Goal: Task Accomplishment & Management: Use online tool/utility

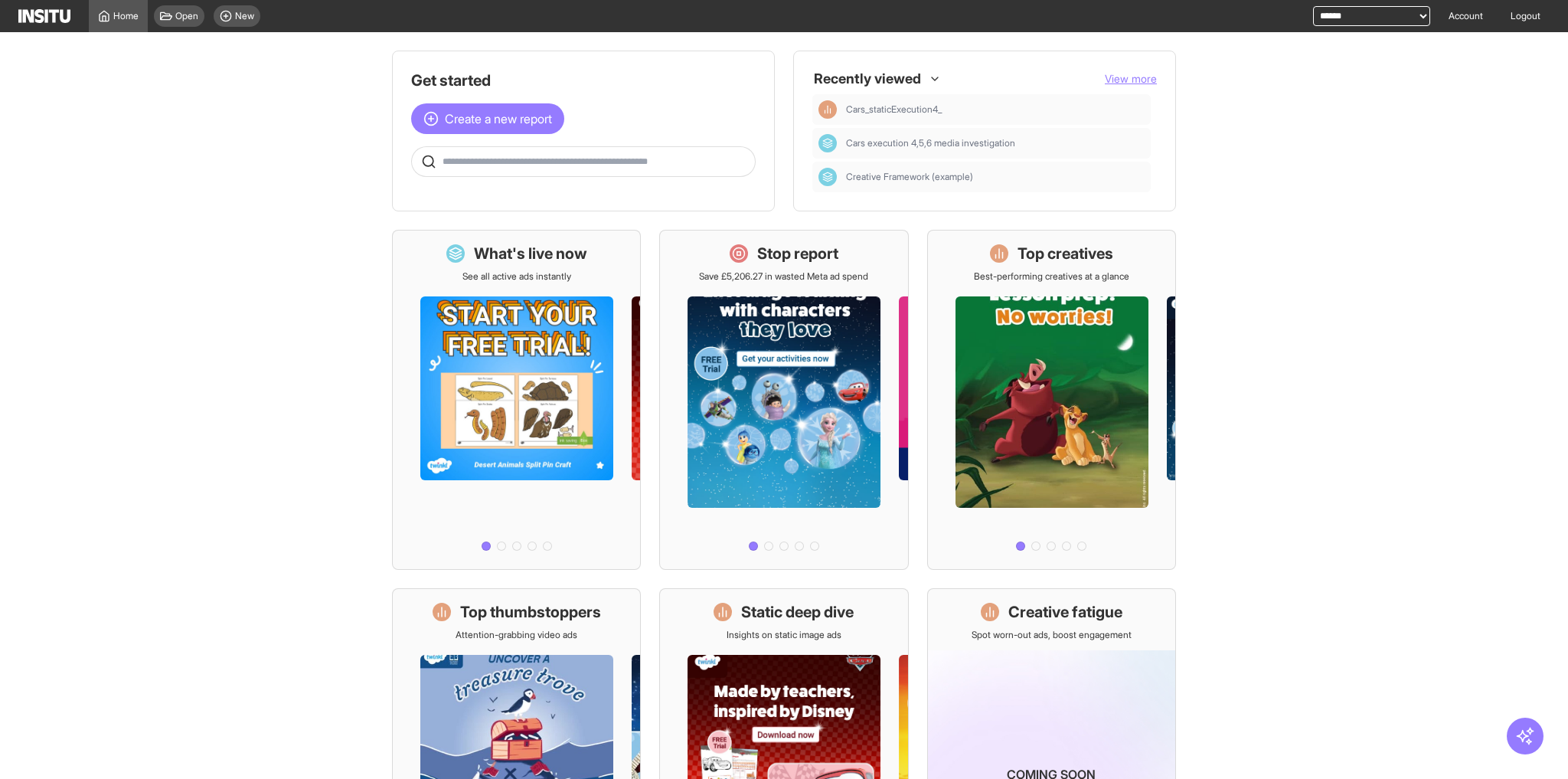
click at [643, 121] on div "Create a new report" at bounding box center [583, 118] width 345 height 31
click at [184, 14] on span "Open" at bounding box center [186, 16] width 23 height 12
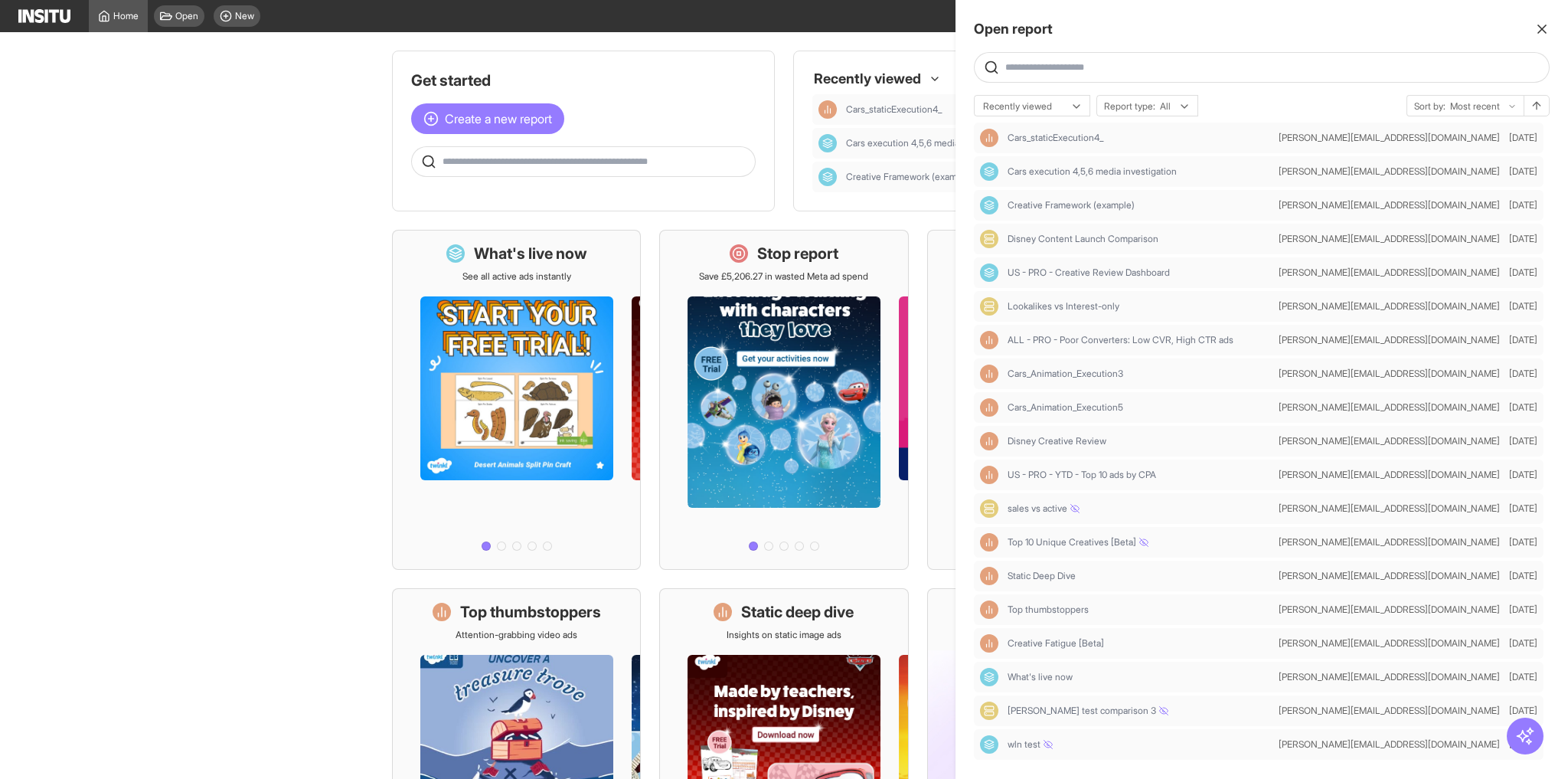
click at [862, 65] on div at bounding box center [784, 390] width 1568 height 779
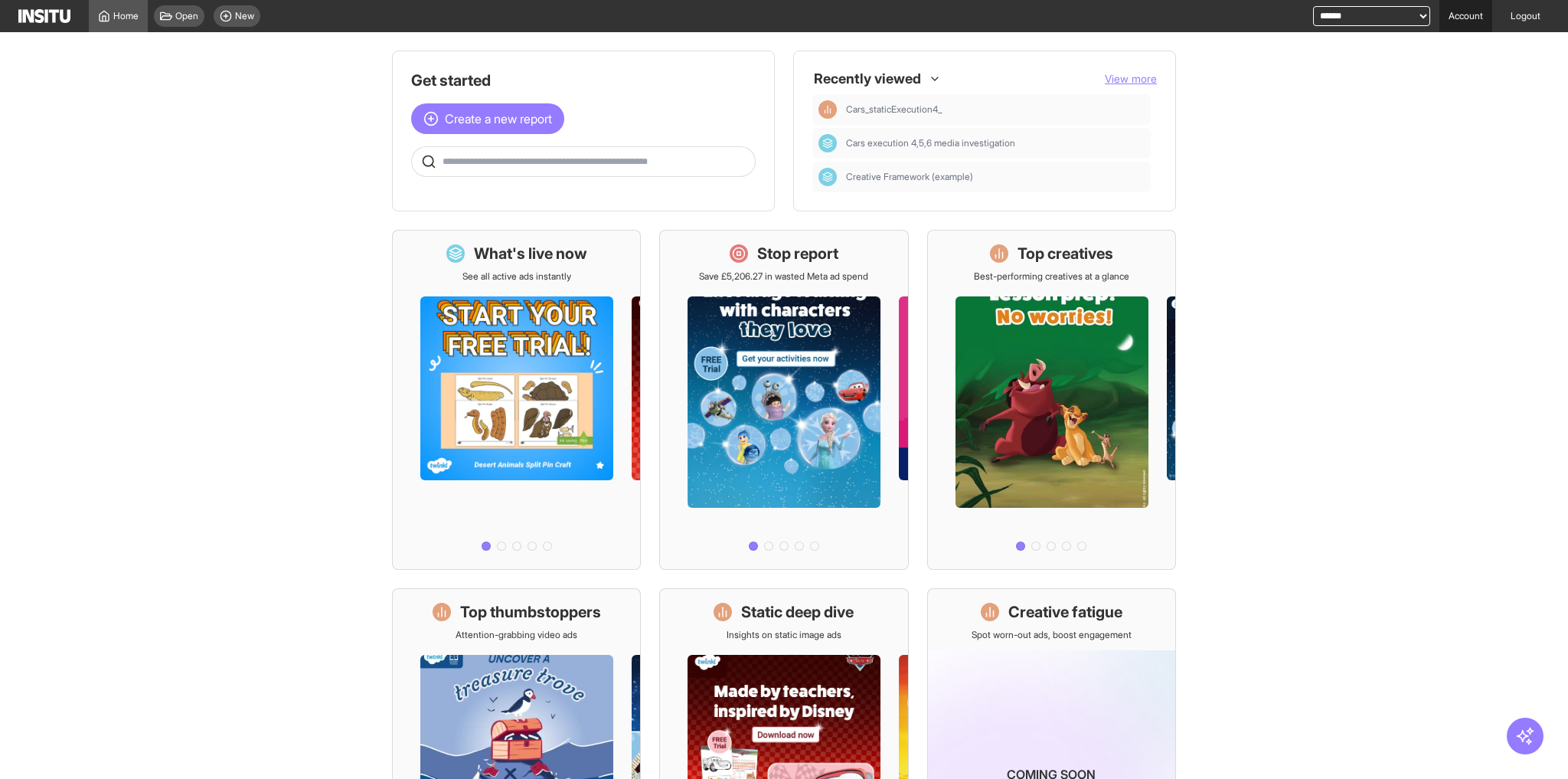
click at [1464, 19] on link "Account" at bounding box center [1465, 16] width 52 height 32
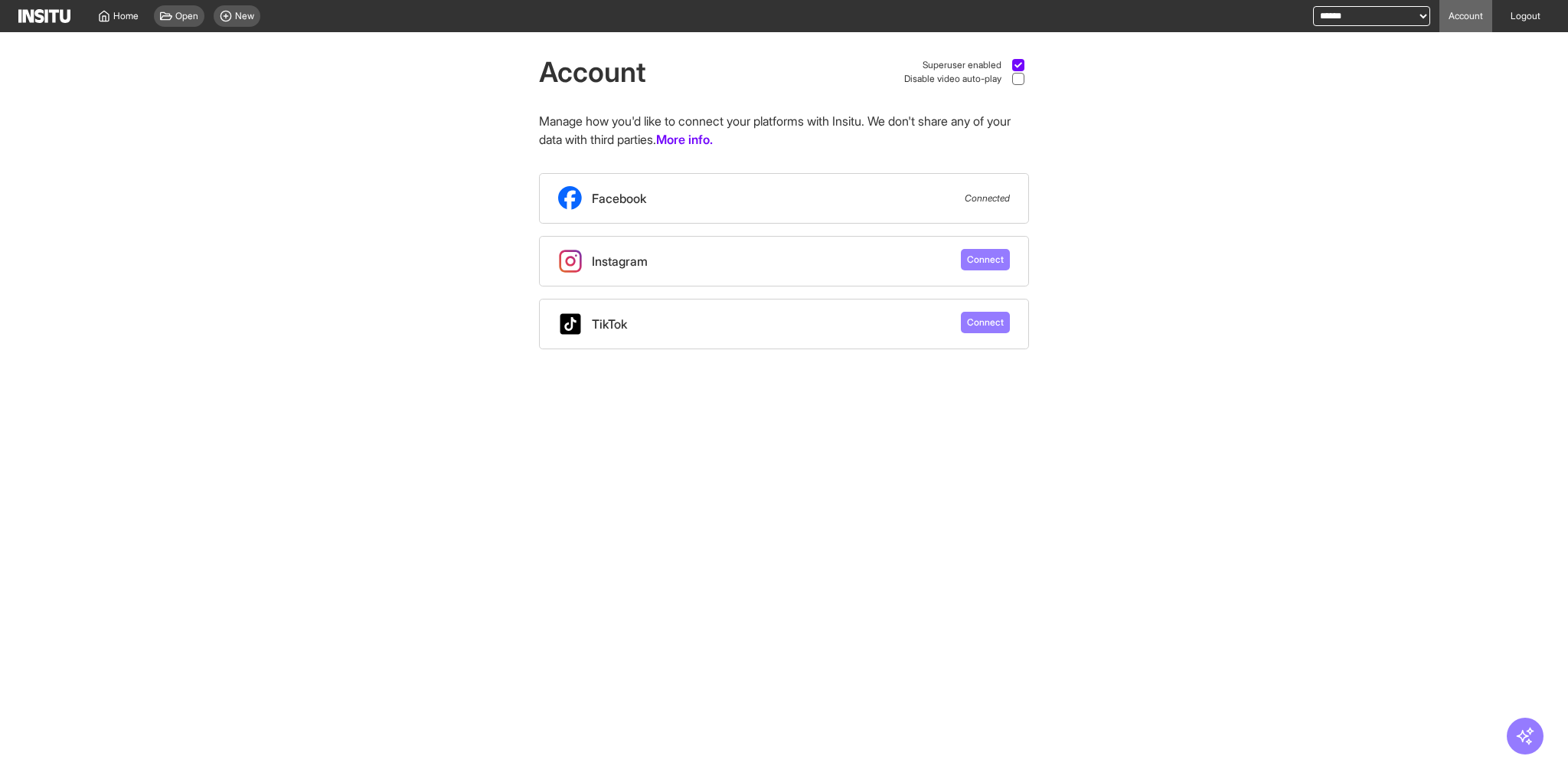
click at [1377, 16] on select "**********" at bounding box center [1372, 16] width 117 height 20
select select "**********"
click at [1313, 6] on select "**********" at bounding box center [1372, 16] width 117 height 20
click at [252, 12] on span "New" at bounding box center [244, 16] width 19 height 12
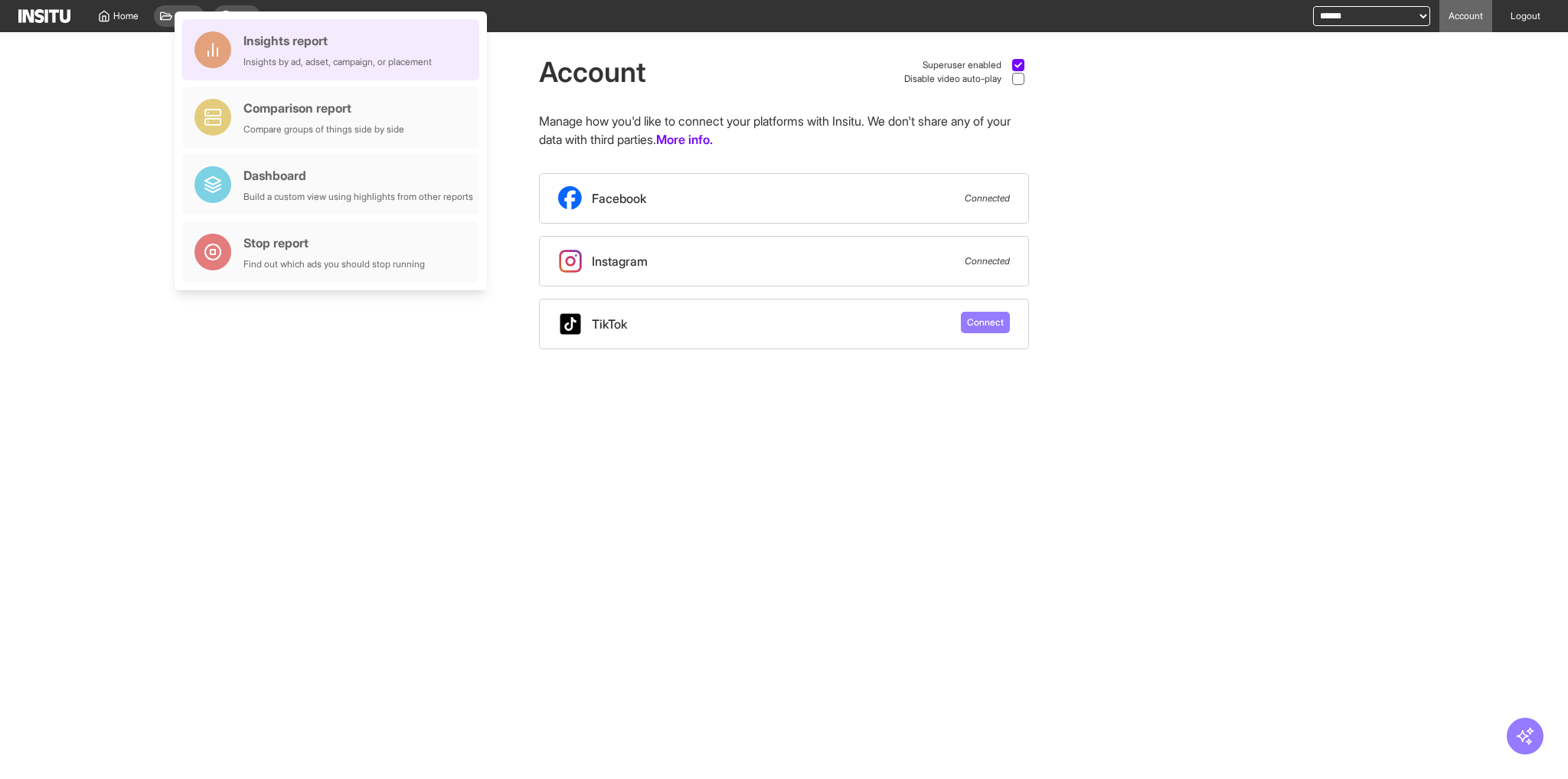
click at [276, 62] on div "Insights by ad, adset, campaign, or placement" at bounding box center [338, 61] width 188 height 12
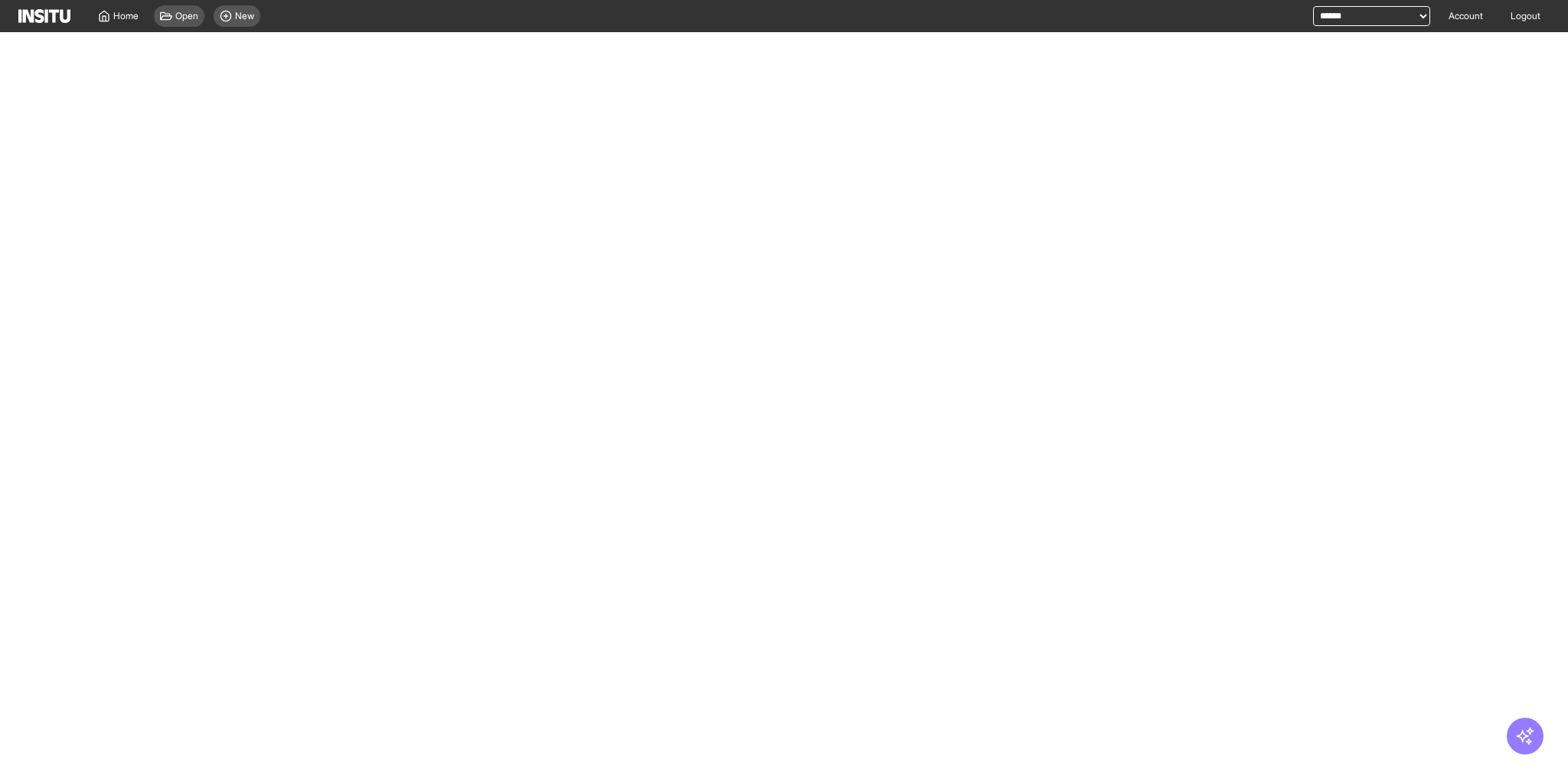
select select "**"
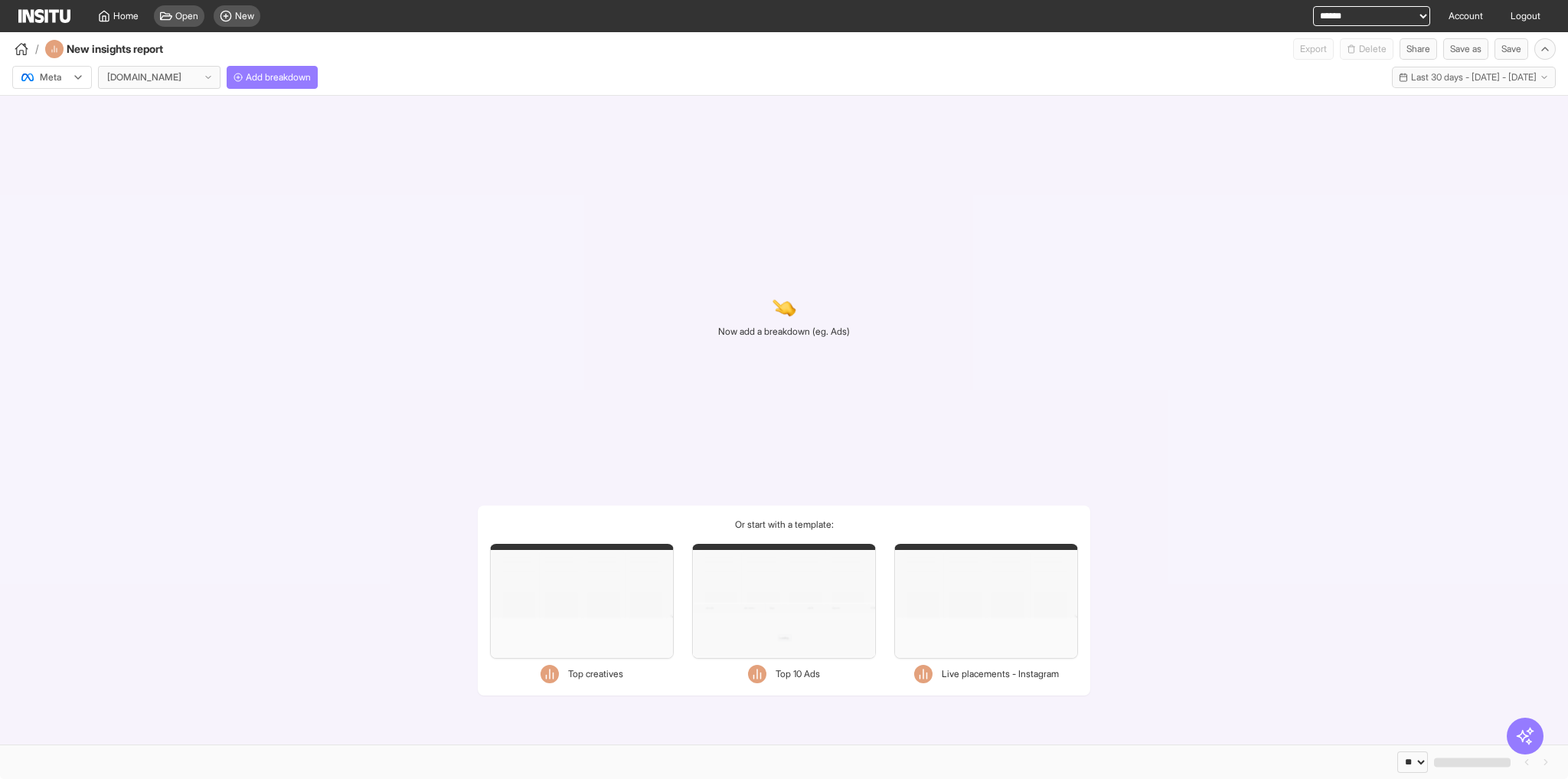
click at [283, 82] on span "Add breakdown" at bounding box center [278, 77] width 65 height 12
click at [307, 70] on button "Add breakdown" at bounding box center [272, 76] width 91 height 23
click at [270, 71] on span "Add breakdown" at bounding box center [278, 77] width 65 height 12
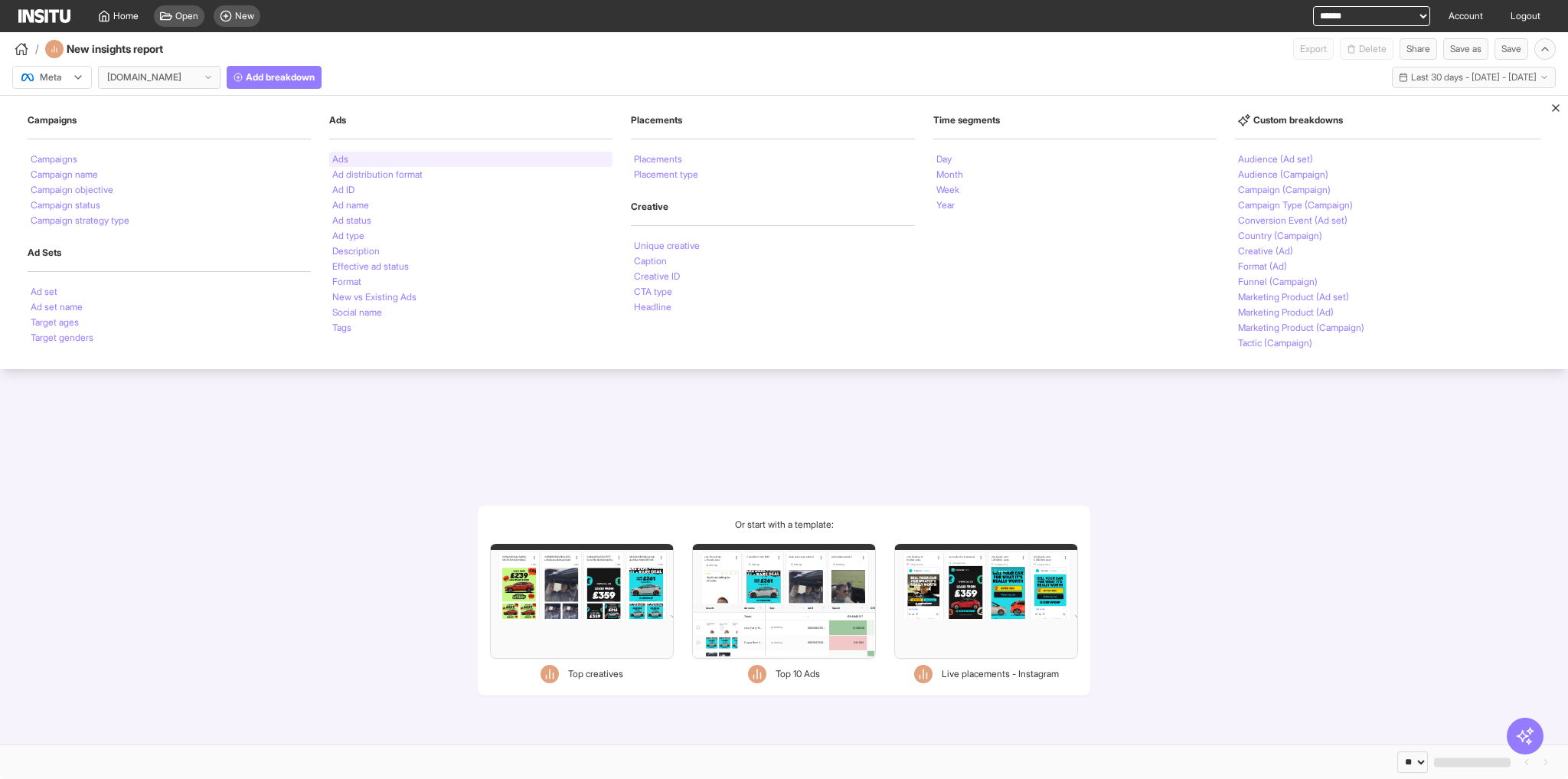
click at [346, 160] on li "Ads" at bounding box center [340, 159] width 16 height 9
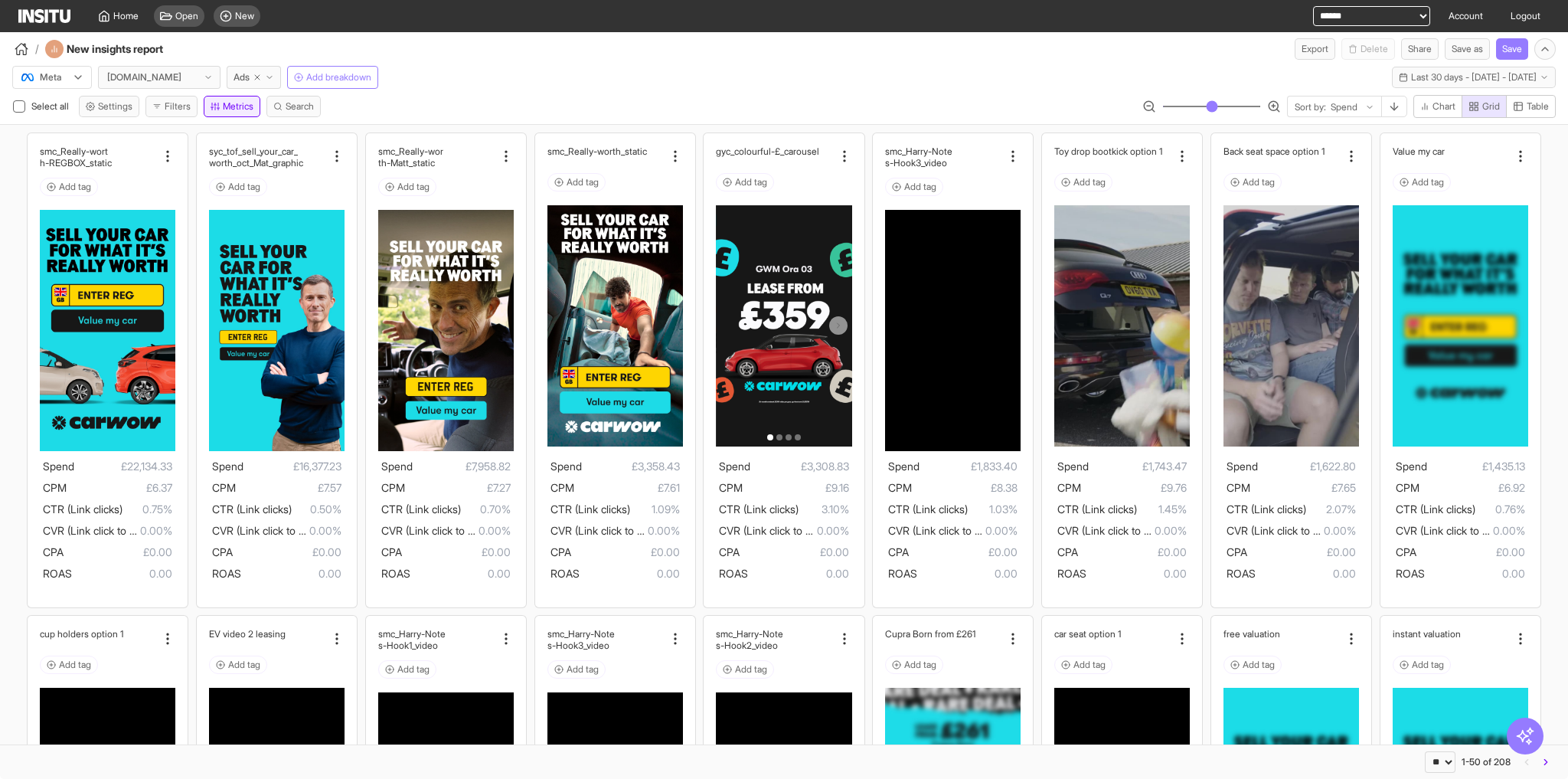
click at [223, 110] on button "Metrics" at bounding box center [232, 107] width 56 height 22
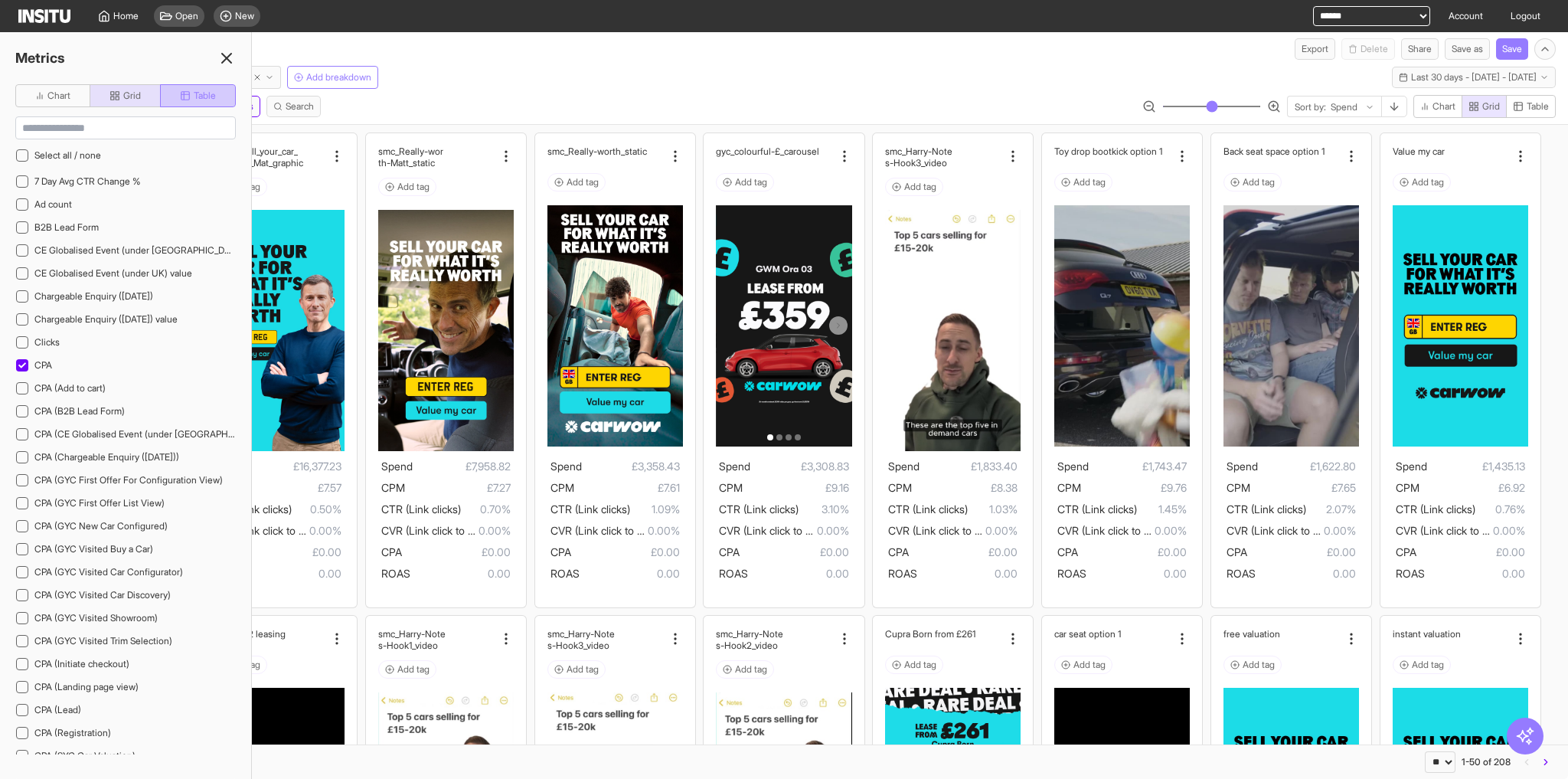
click at [187, 103] on button "Table" at bounding box center [198, 95] width 76 height 23
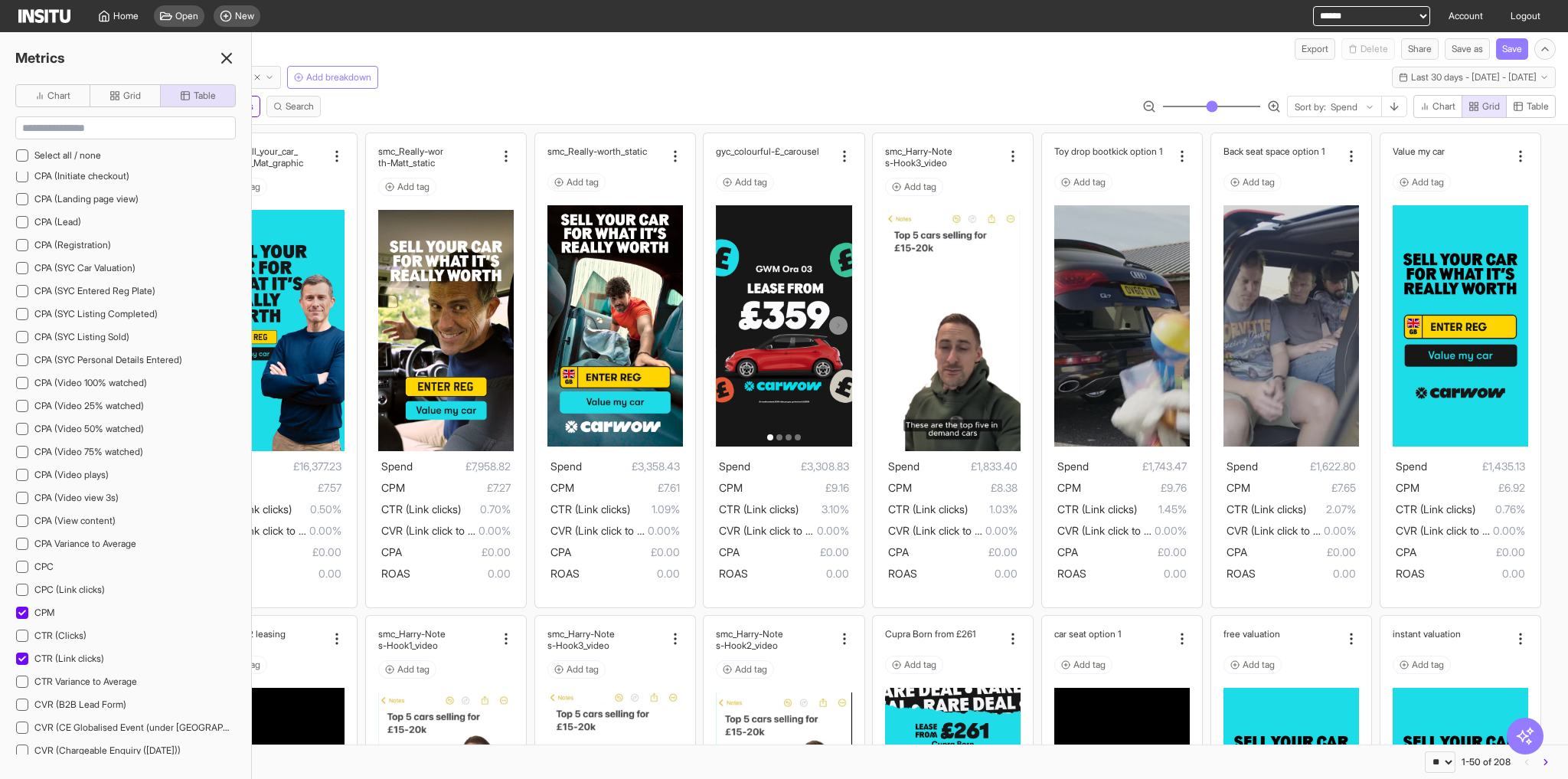
scroll to position [552, 0]
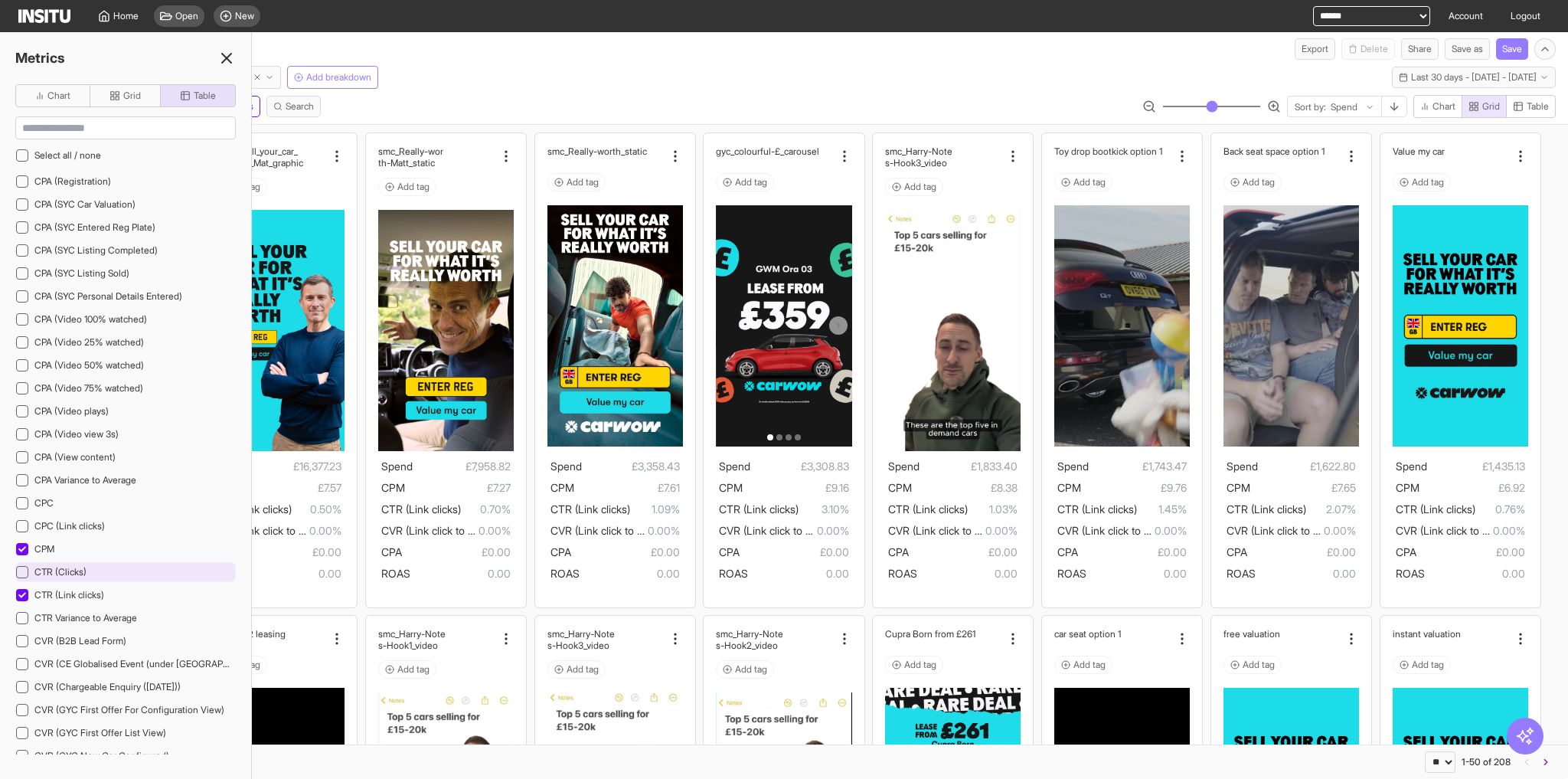
click at [106, 562] on div "CTR (Clicks)" at bounding box center [125, 572] width 221 height 20
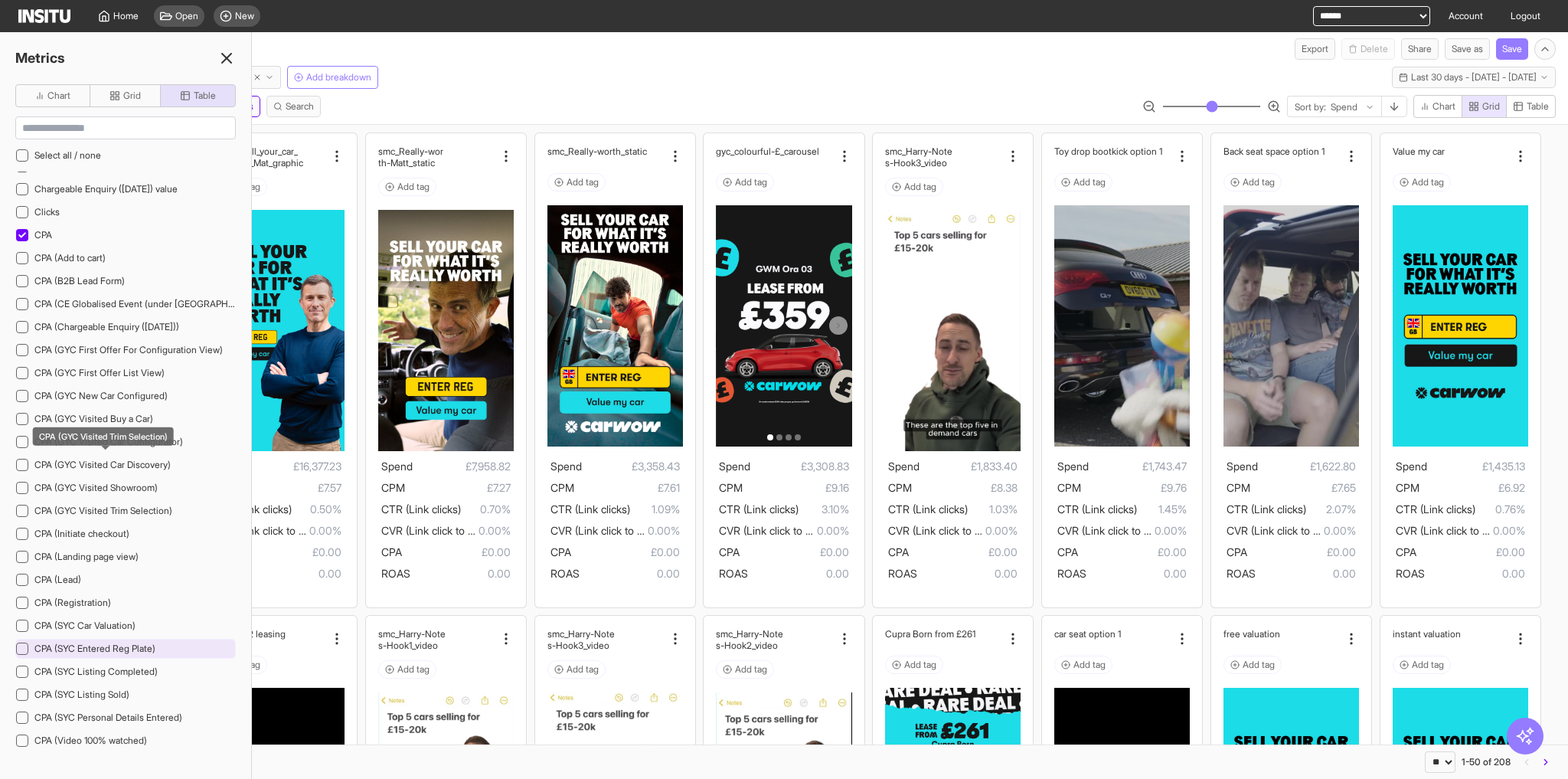
scroll to position [184, 0]
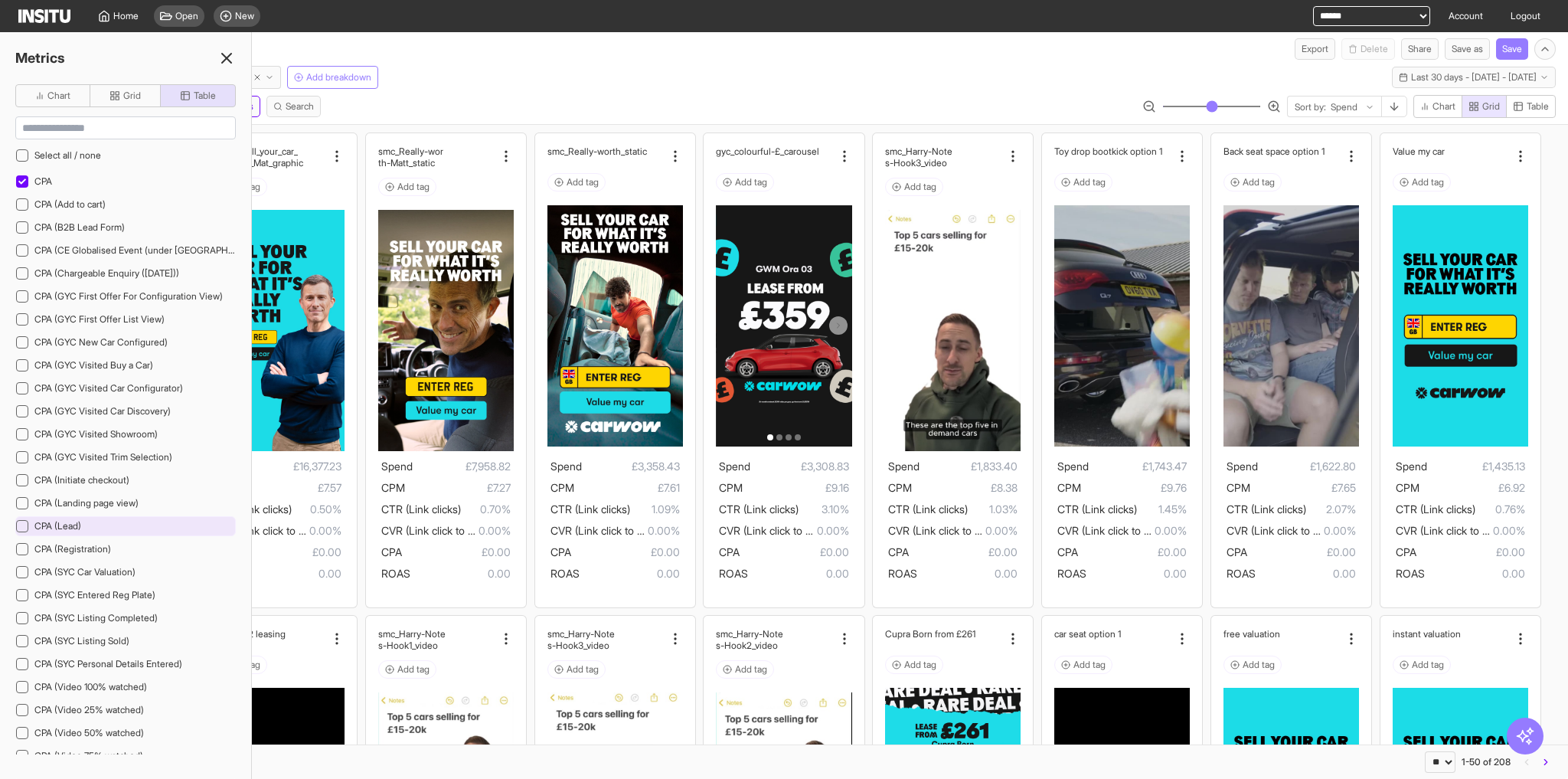
click at [84, 516] on div "CPA (Lead)" at bounding box center [125, 526] width 221 height 20
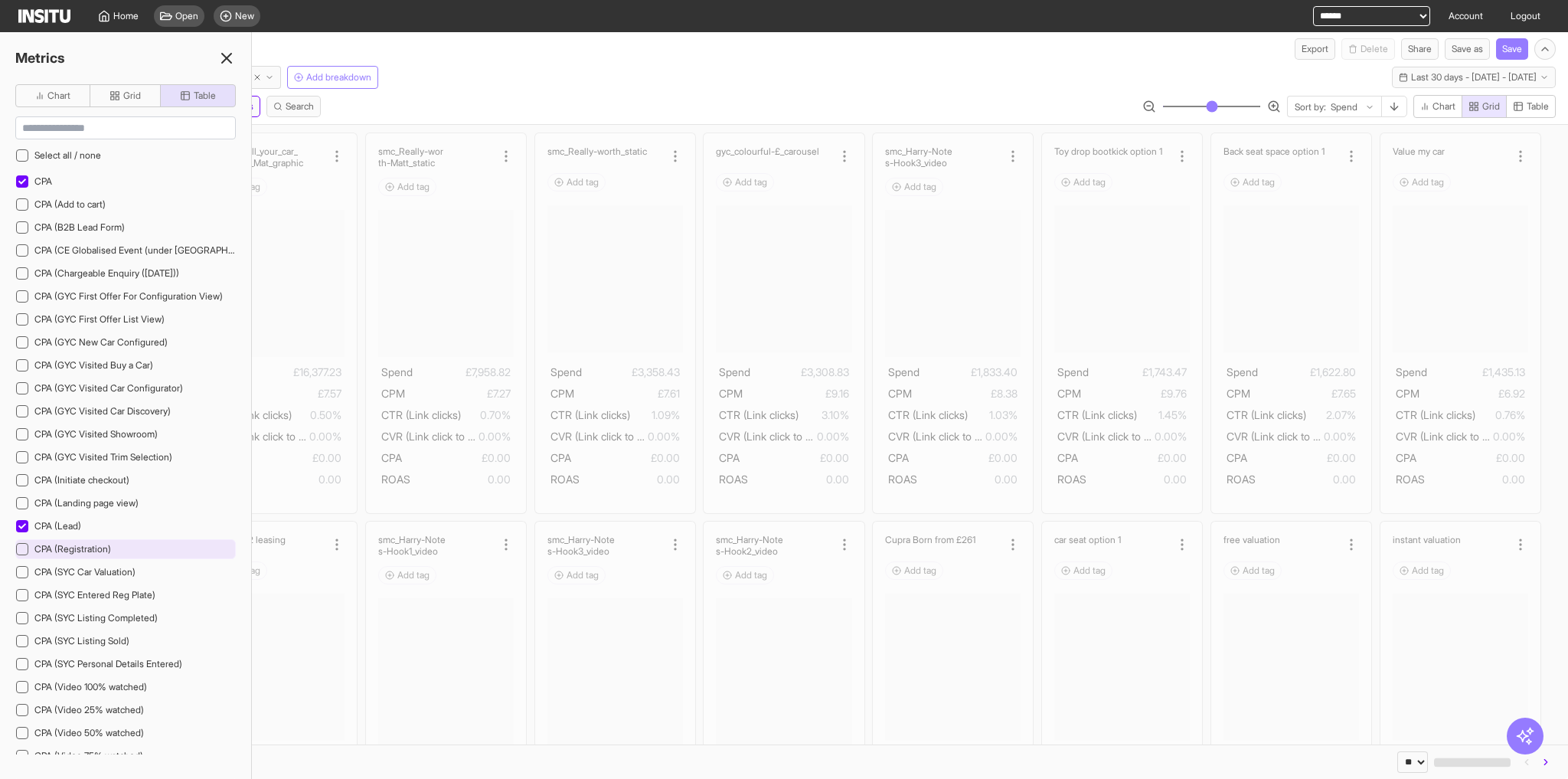
scroll to position [612, 0]
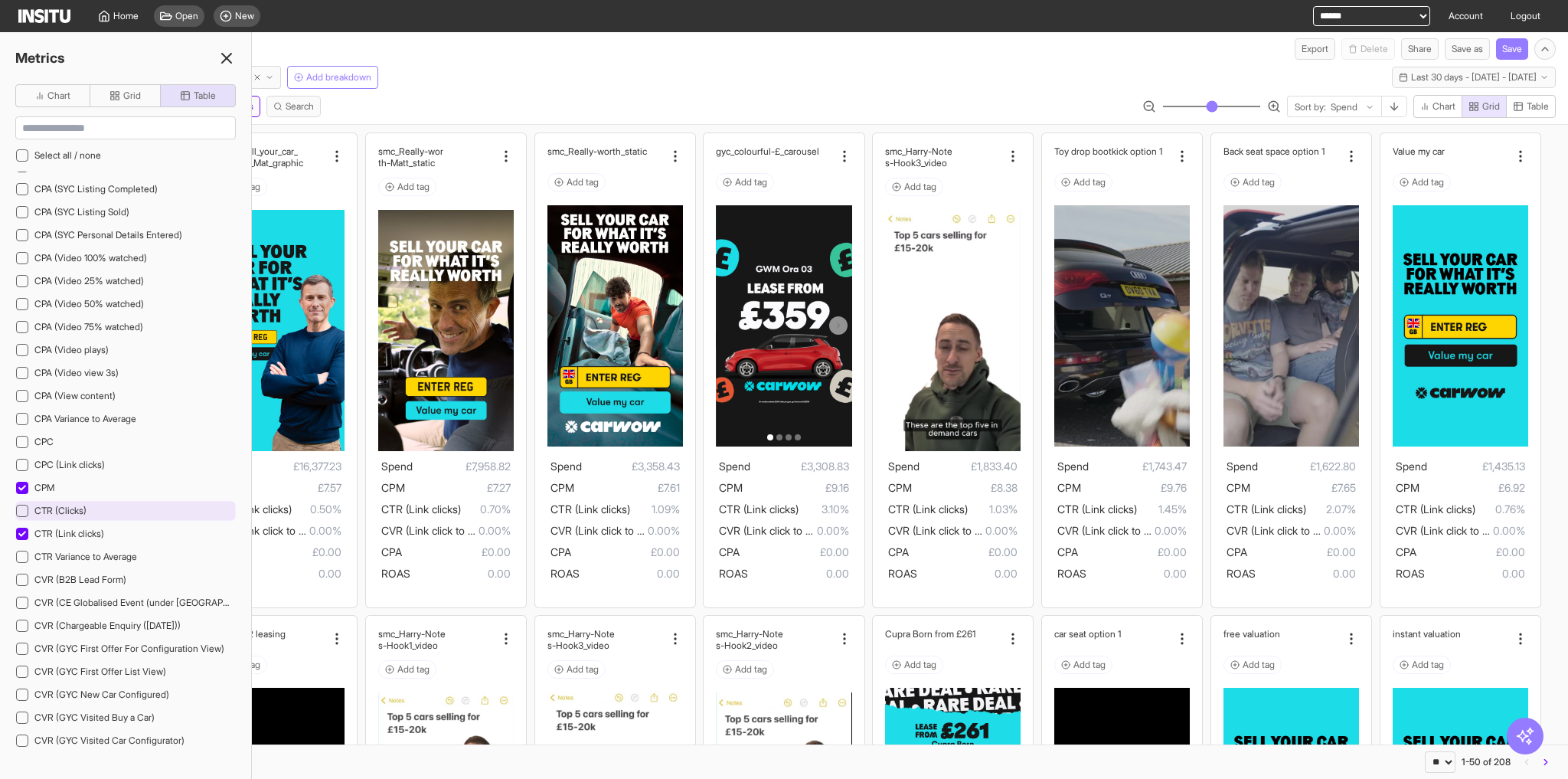
click at [117, 501] on div "CTR (Clicks)" at bounding box center [125, 510] width 221 height 20
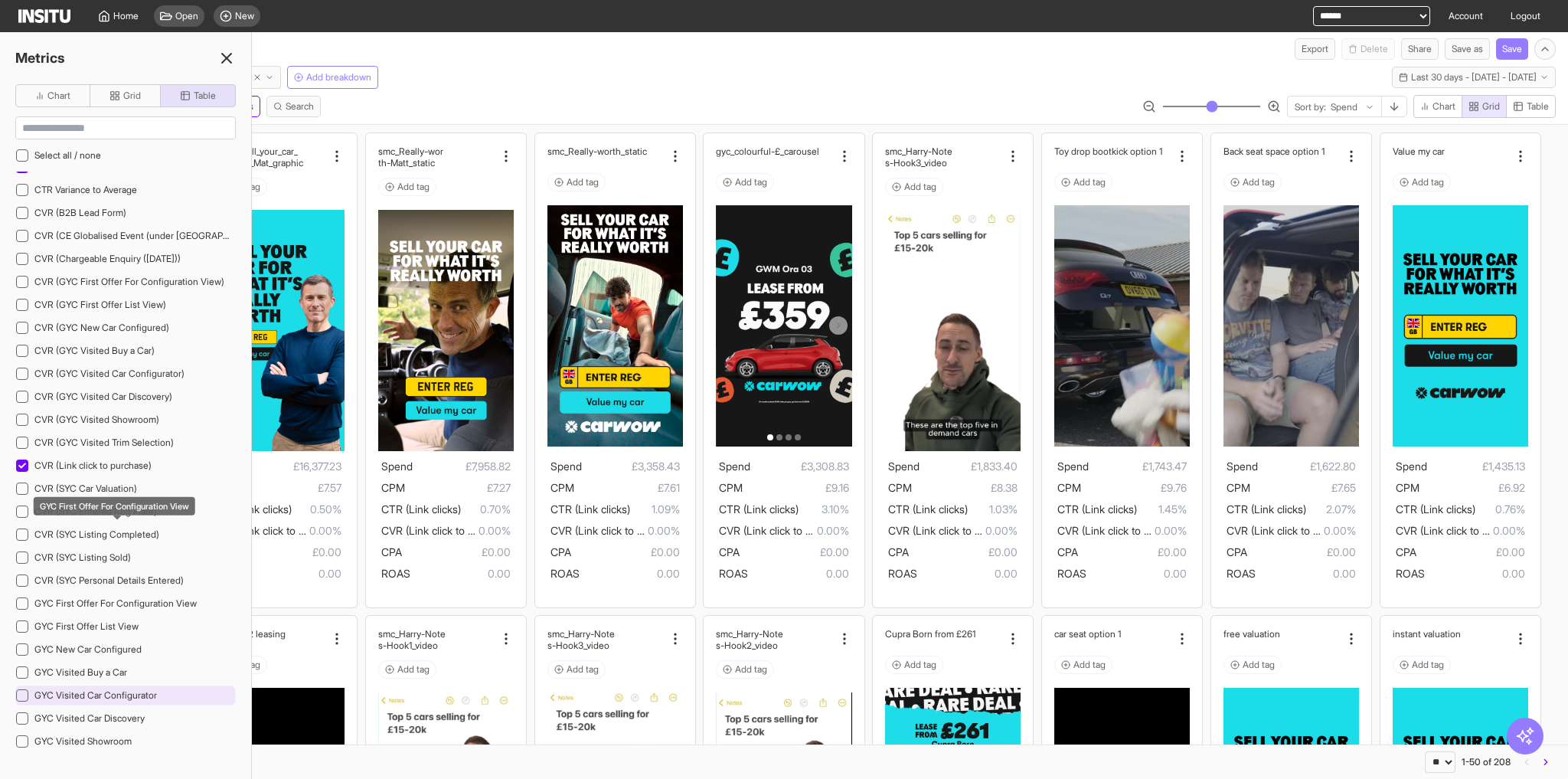
scroll to position [1103, 0]
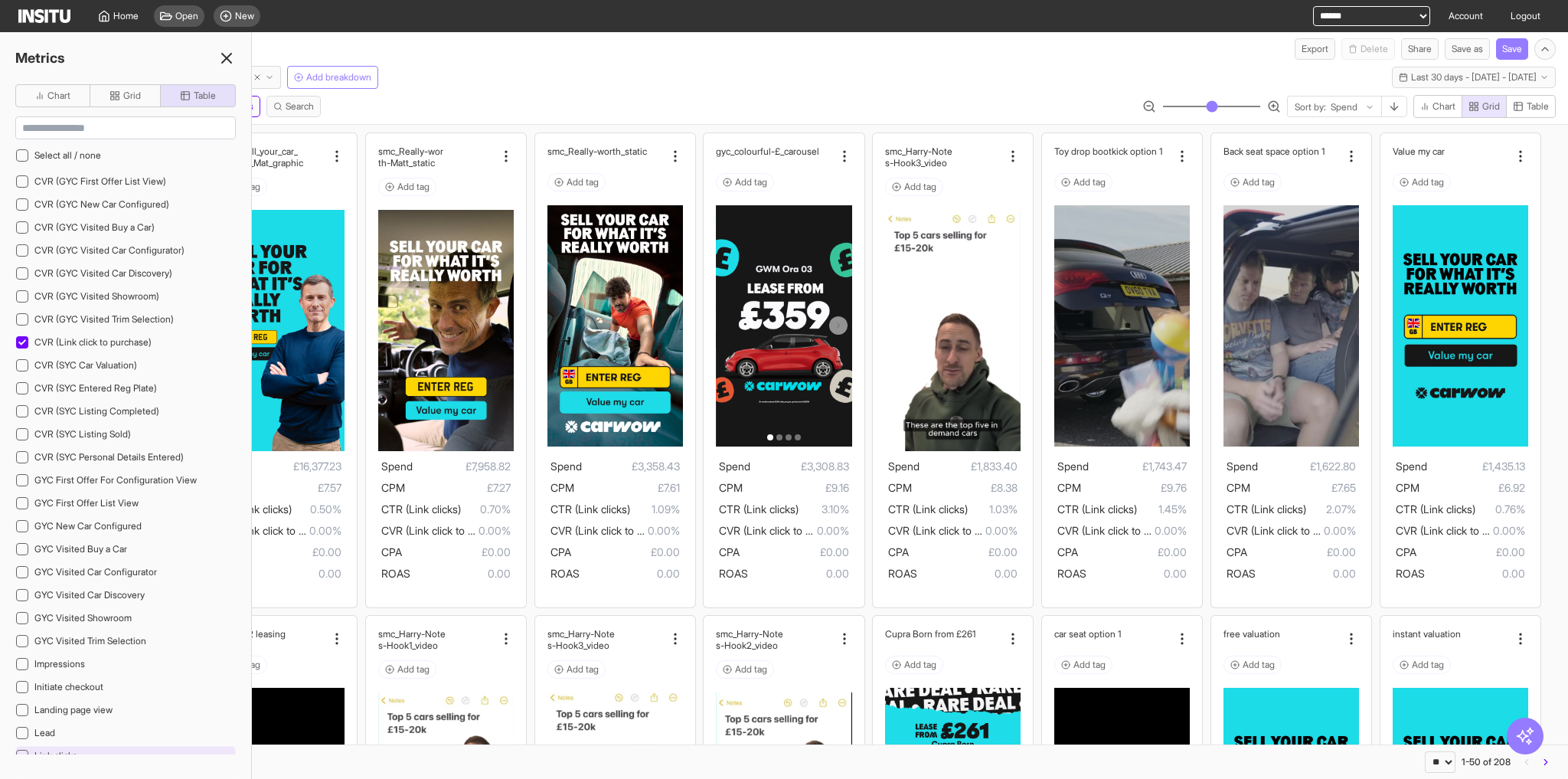
click at [101, 746] on div "Link clicks" at bounding box center [125, 756] width 221 height 20
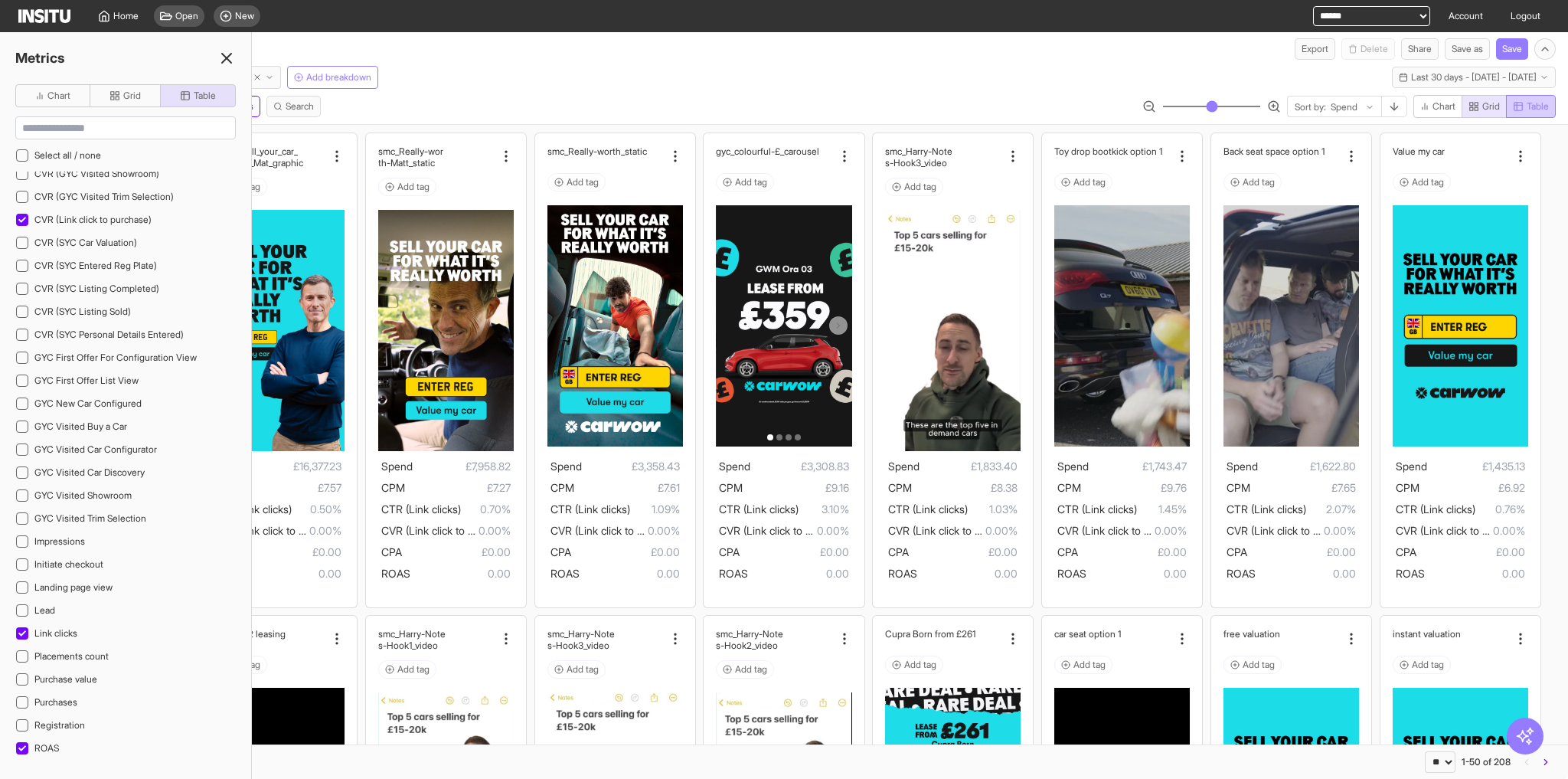
click at [1519, 105] on icon "button" at bounding box center [1517, 106] width 11 height 11
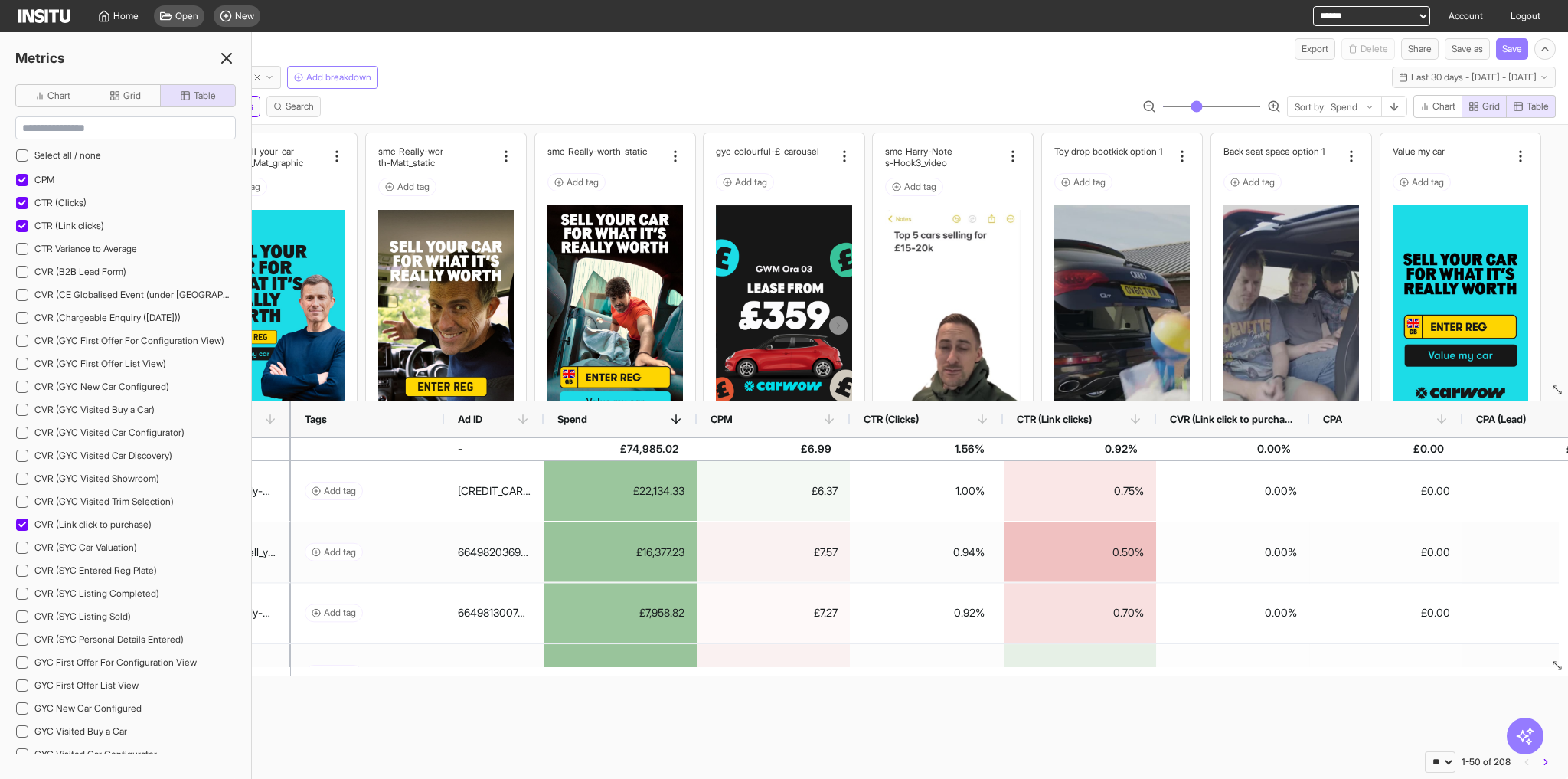
scroll to position [735, 0]
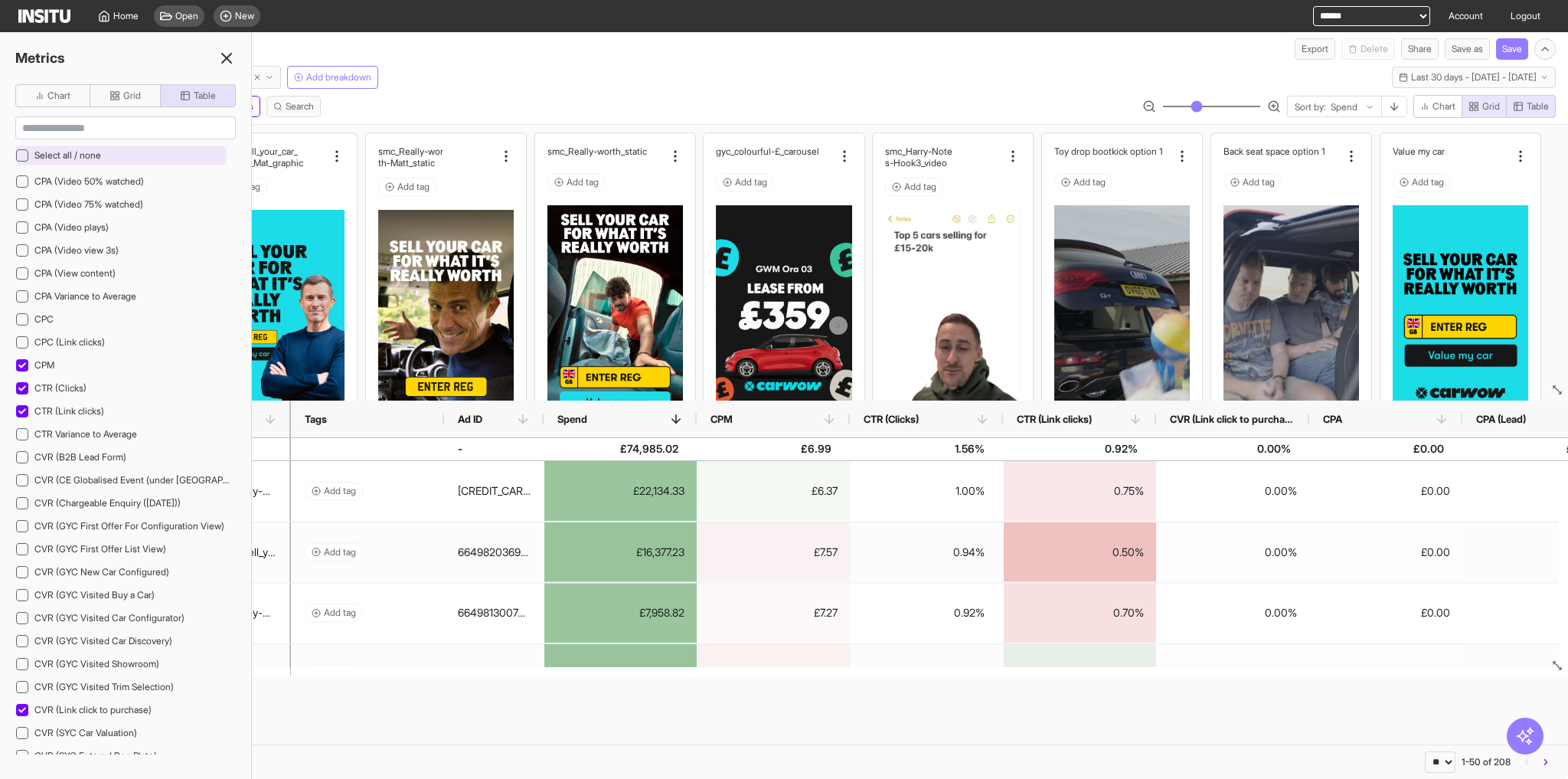
click at [65, 151] on span "Select all / none" at bounding box center [67, 156] width 66 height 12
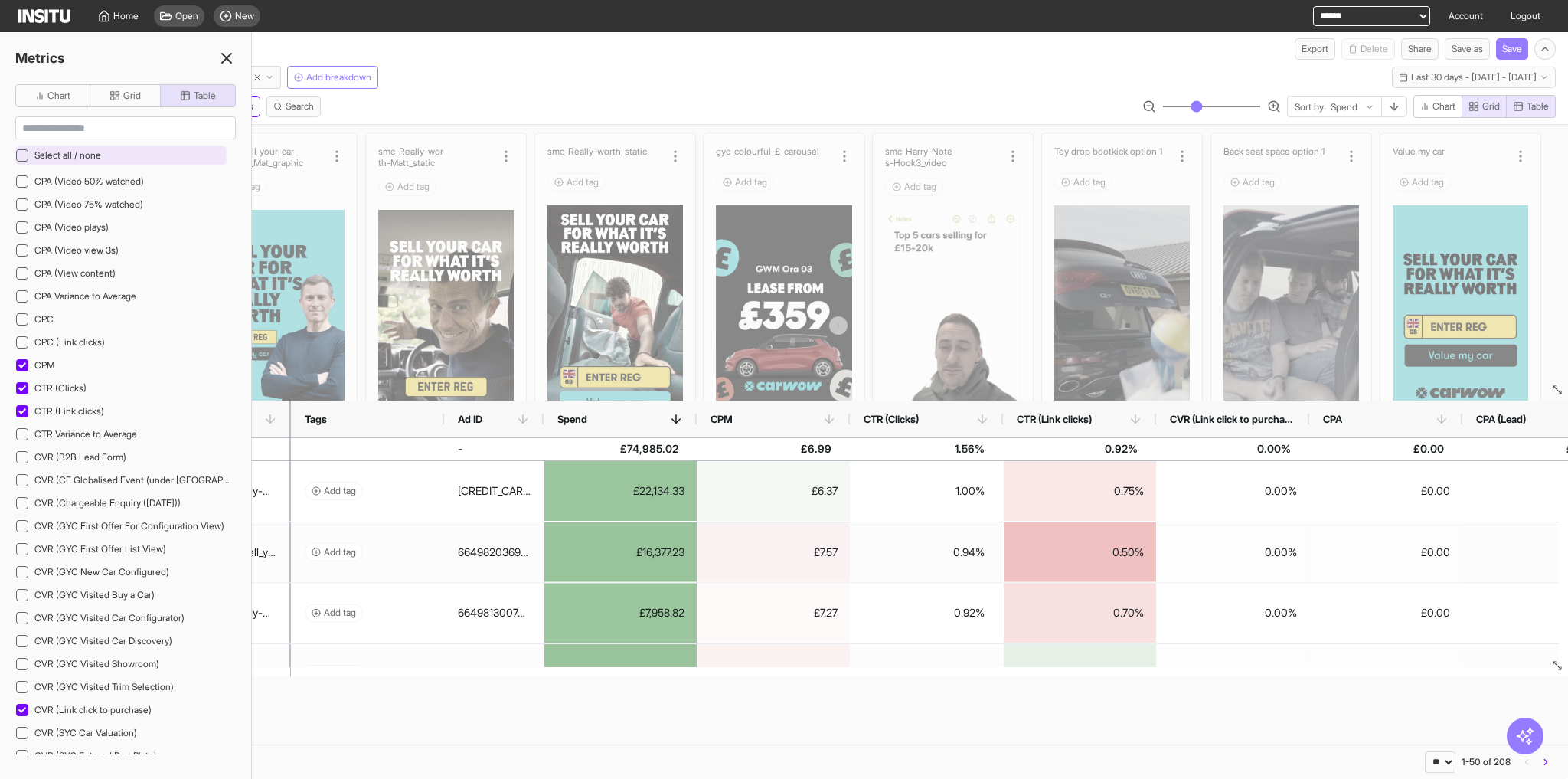
click at [65, 151] on span "Select all / none" at bounding box center [67, 156] width 66 height 12
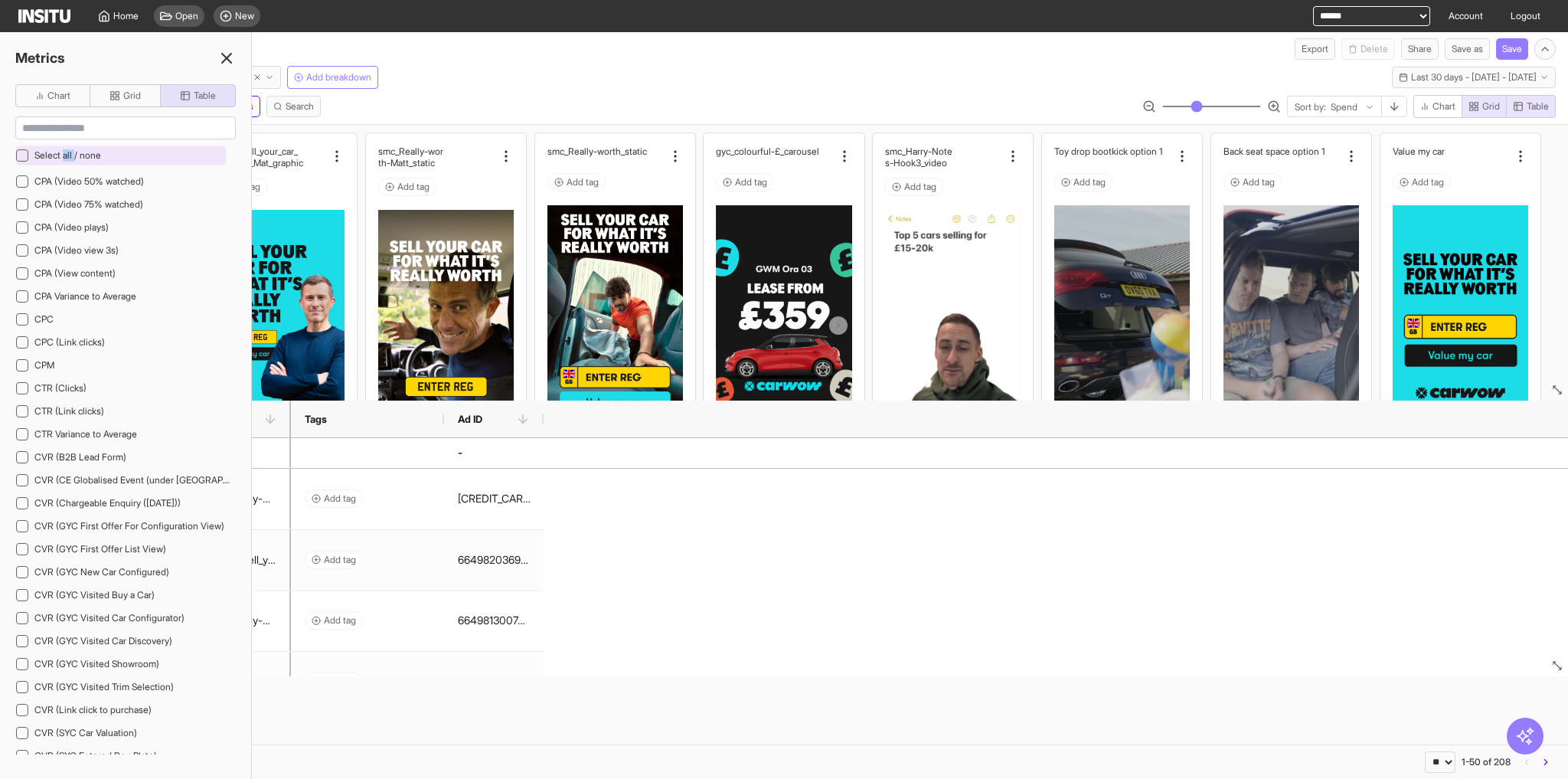
click at [69, 158] on span "Select all / none" at bounding box center [67, 156] width 66 height 12
